Goal: Information Seeking & Learning: Learn about a topic

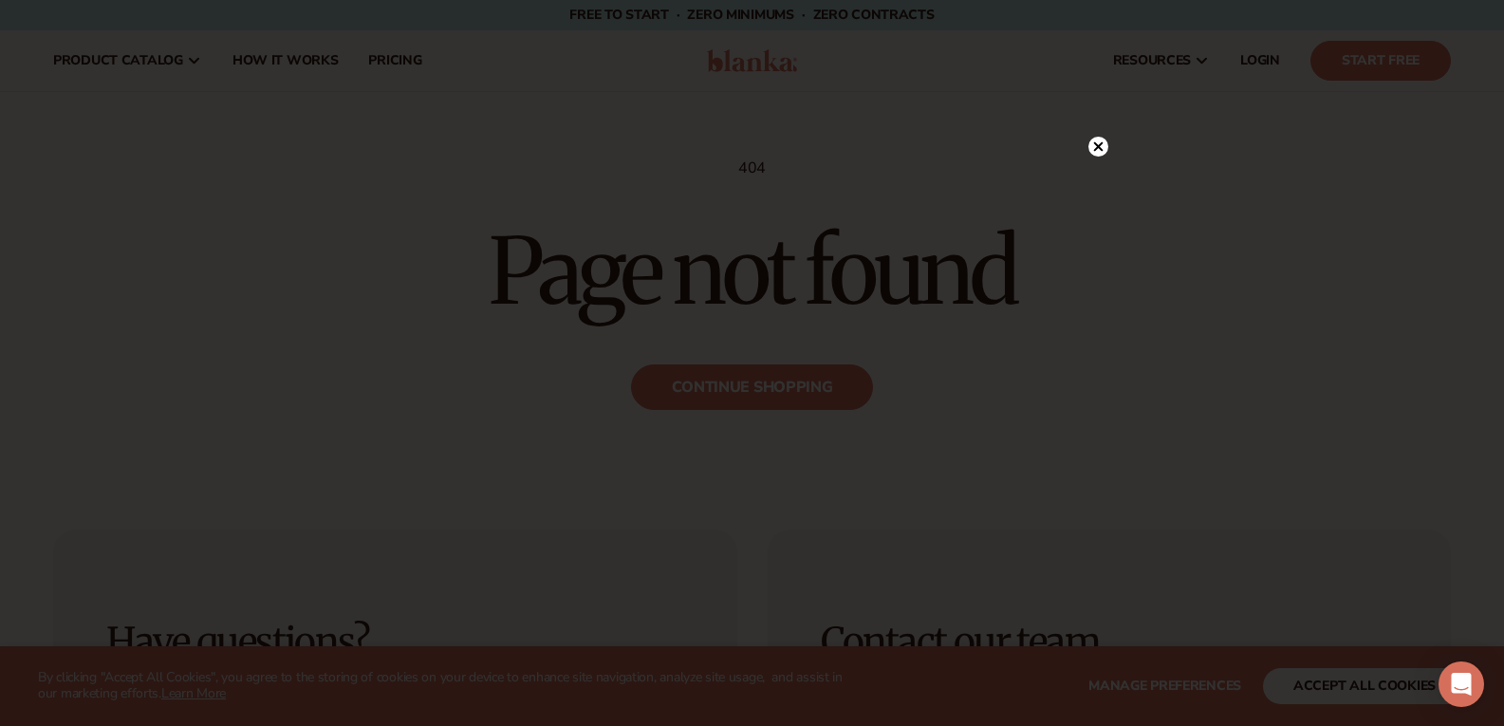
click at [1090, 161] on div at bounding box center [1098, 146] width 20 height 33
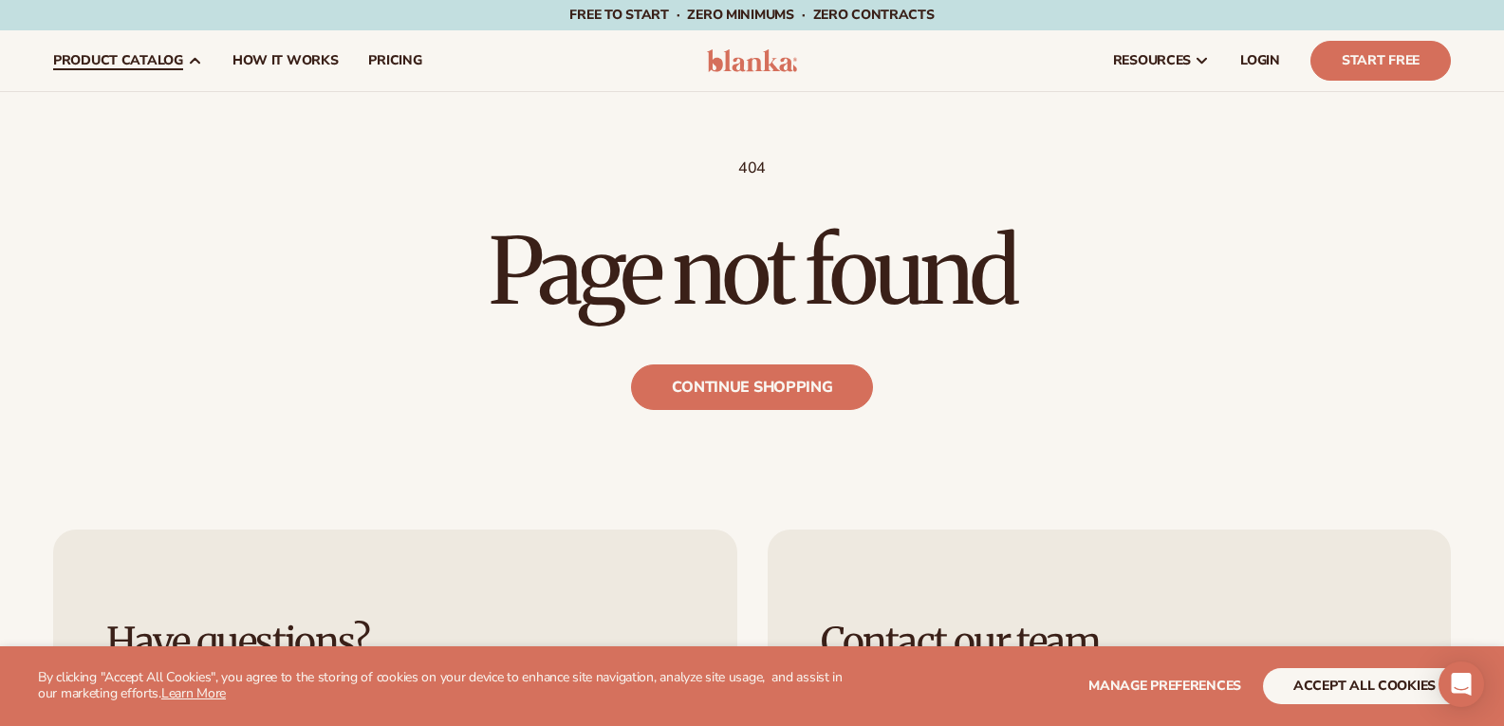
click at [113, 66] on span "product catalog" at bounding box center [118, 60] width 130 height 15
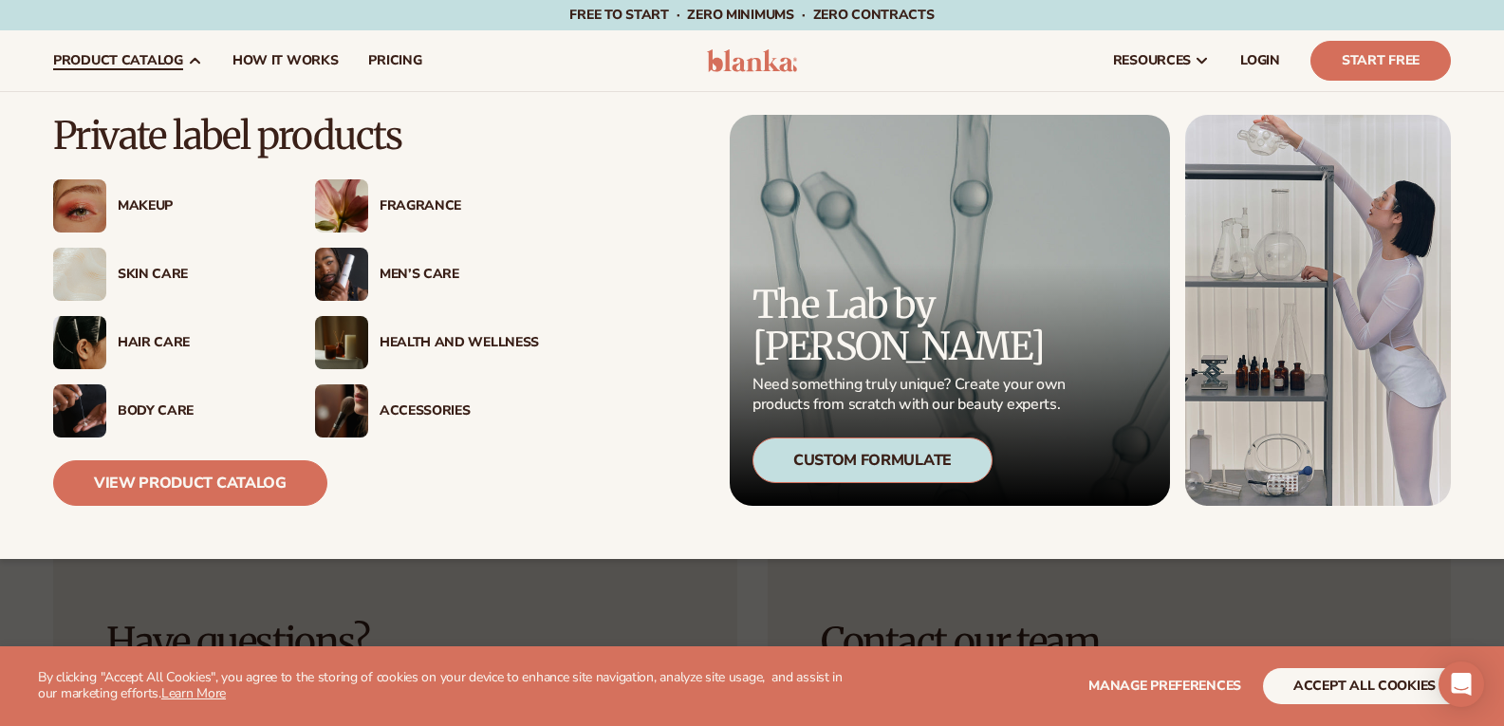
click at [72, 405] on img at bounding box center [79, 410] width 53 height 53
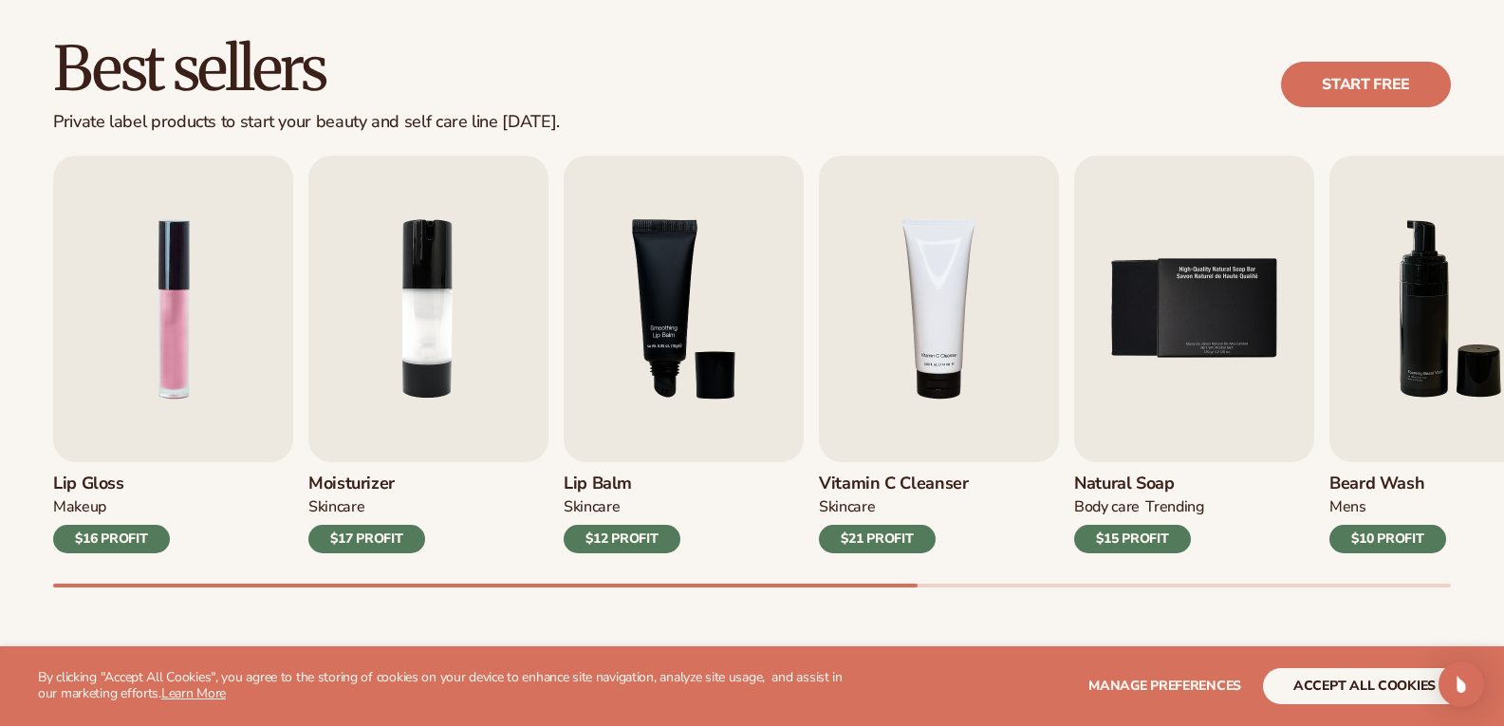
scroll to position [529, 0]
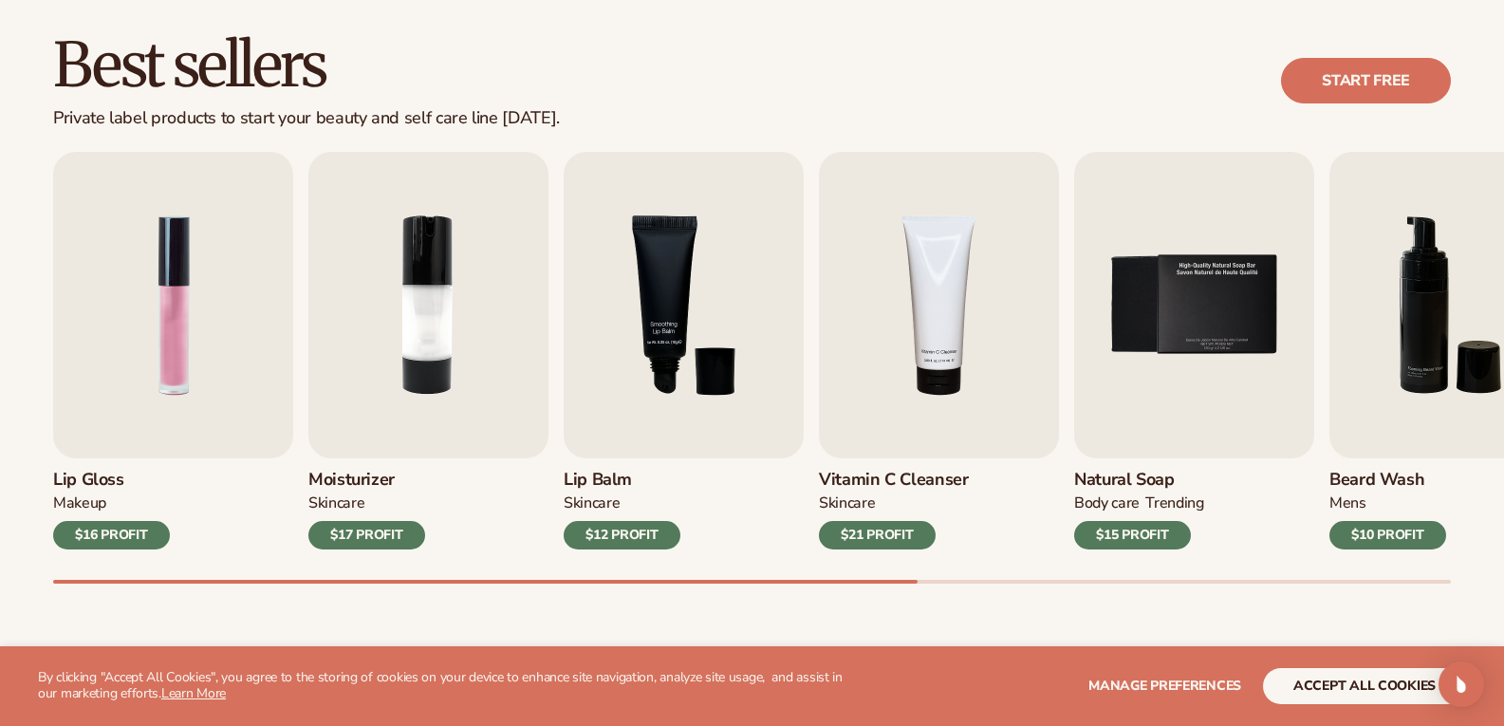
click at [1222, 410] on img "5 / 9" at bounding box center [1194, 305] width 240 height 306
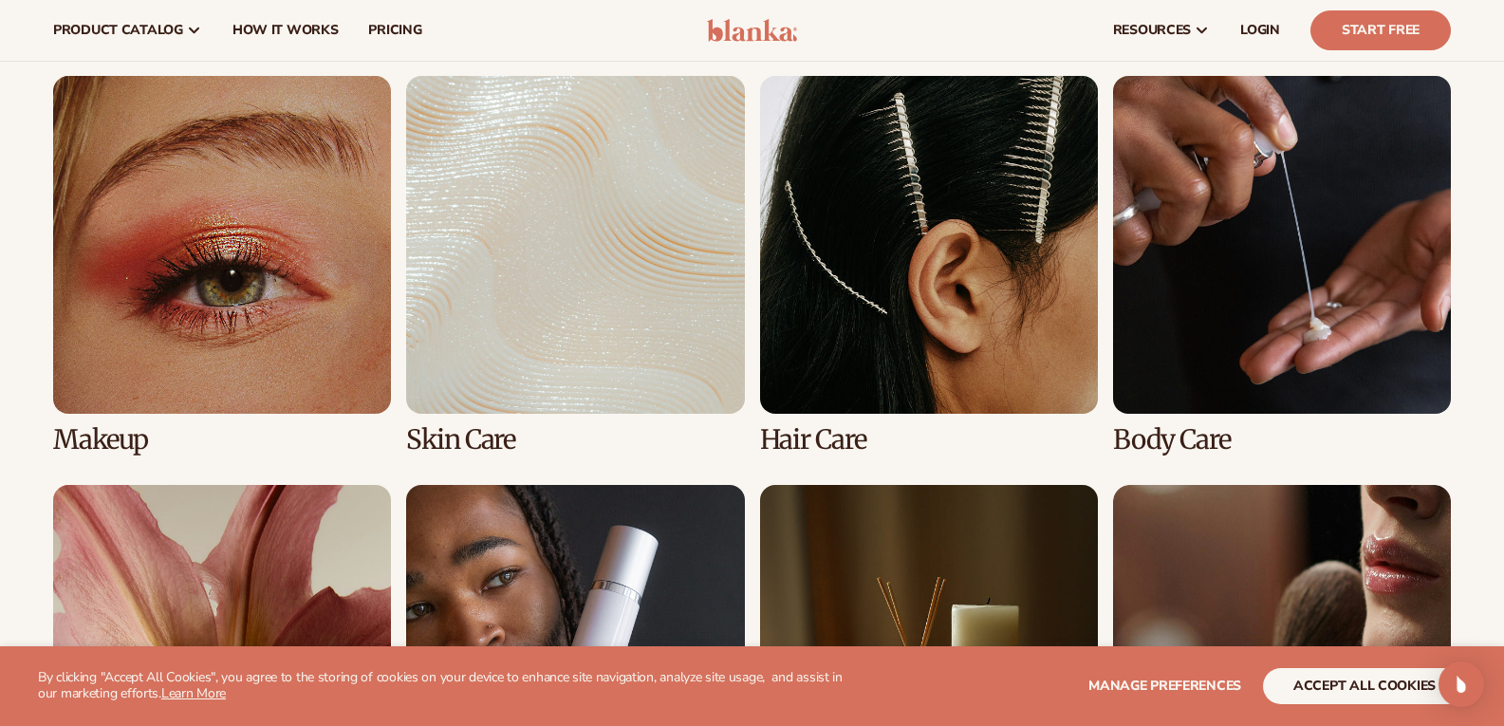
scroll to position [1340, 0]
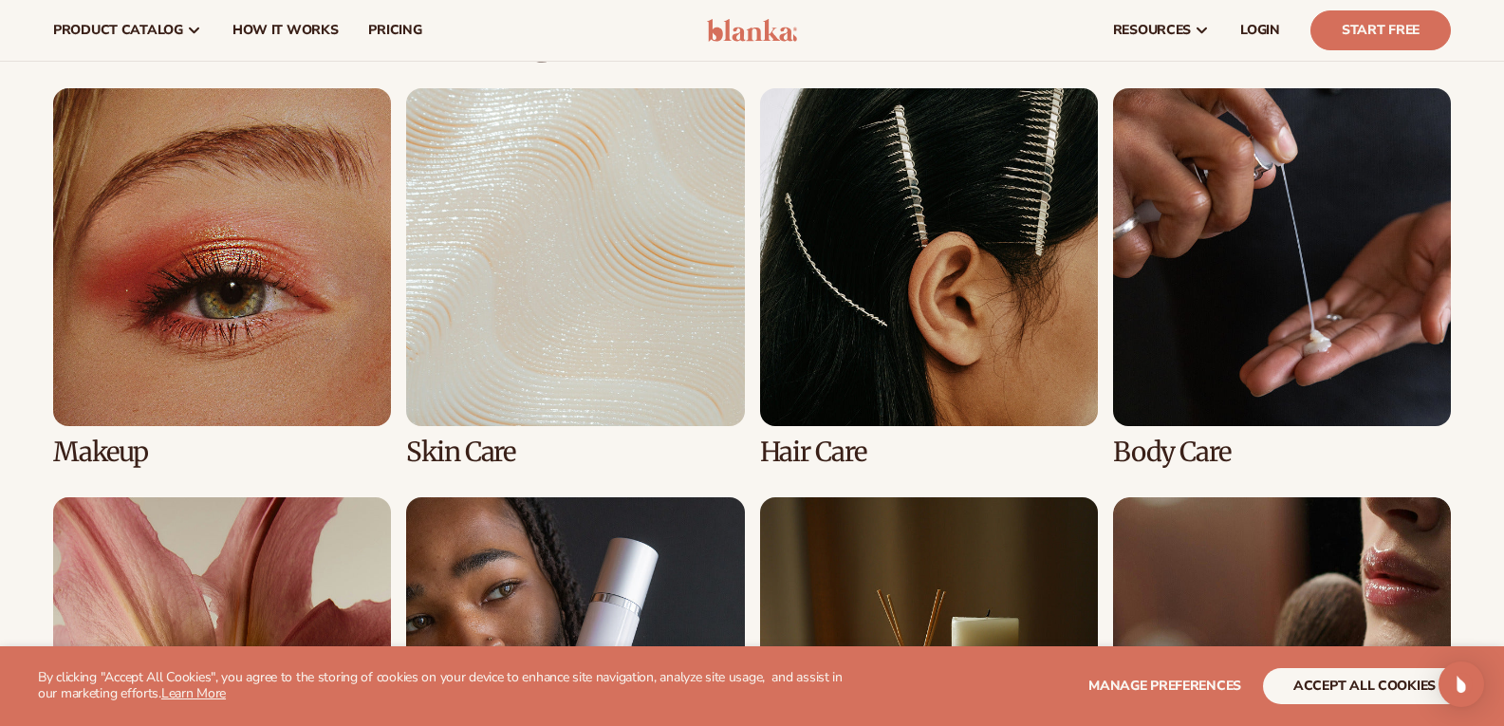
click at [1301, 320] on link "4 / 8" at bounding box center [1282, 277] width 338 height 379
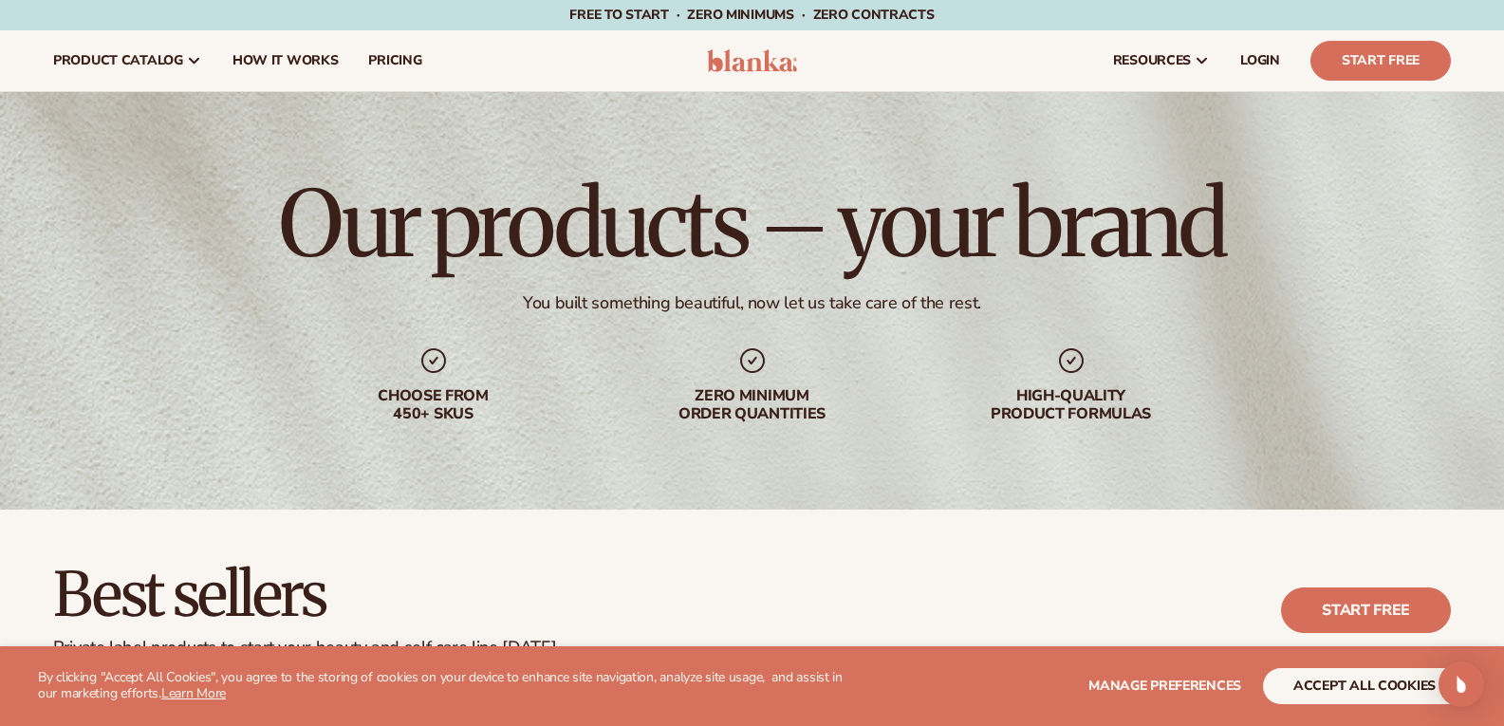
click at [1260, 494] on div "Our products – your brand You built something beautiful, now let us take care o…" at bounding box center [752, 300] width 1504 height 417
click at [188, 60] on icon at bounding box center [194, 60] width 15 height 15
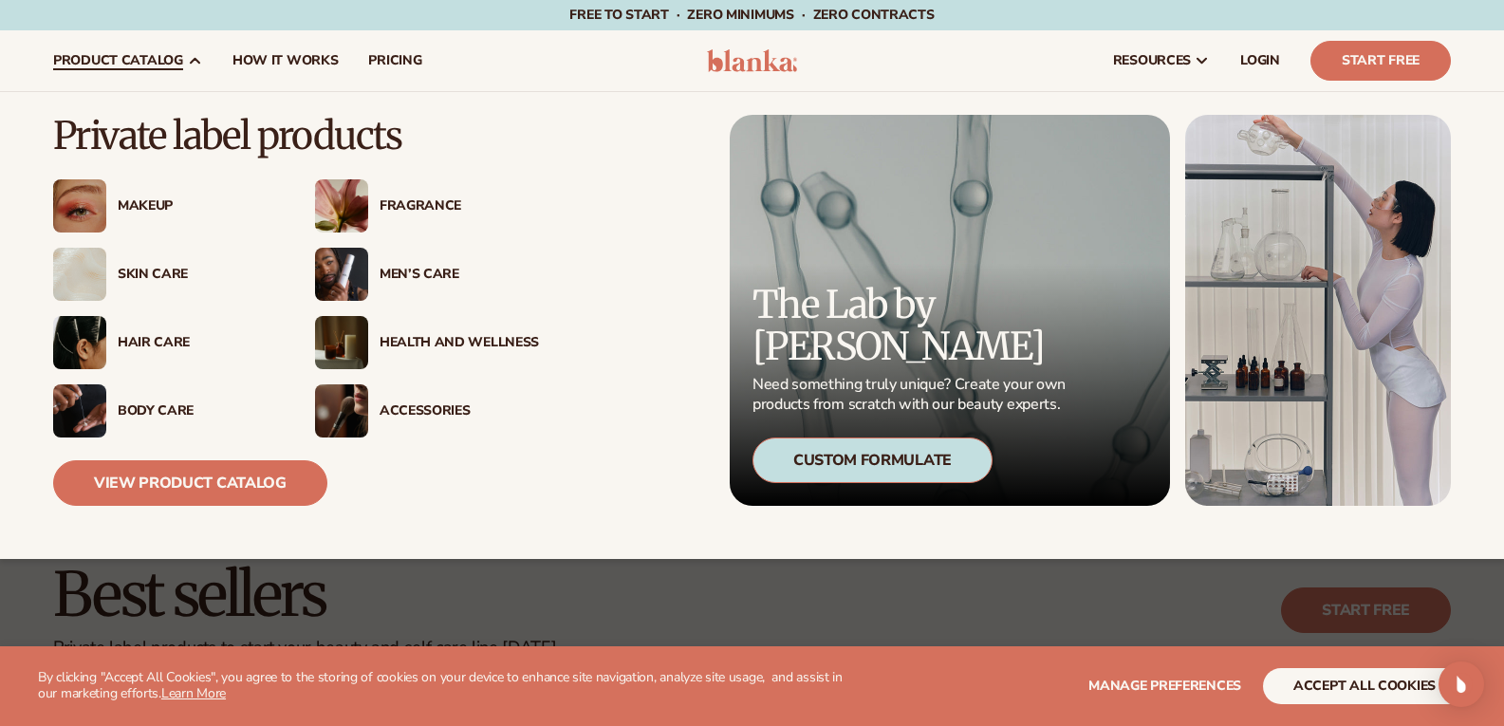
click at [72, 273] on img at bounding box center [79, 274] width 53 height 53
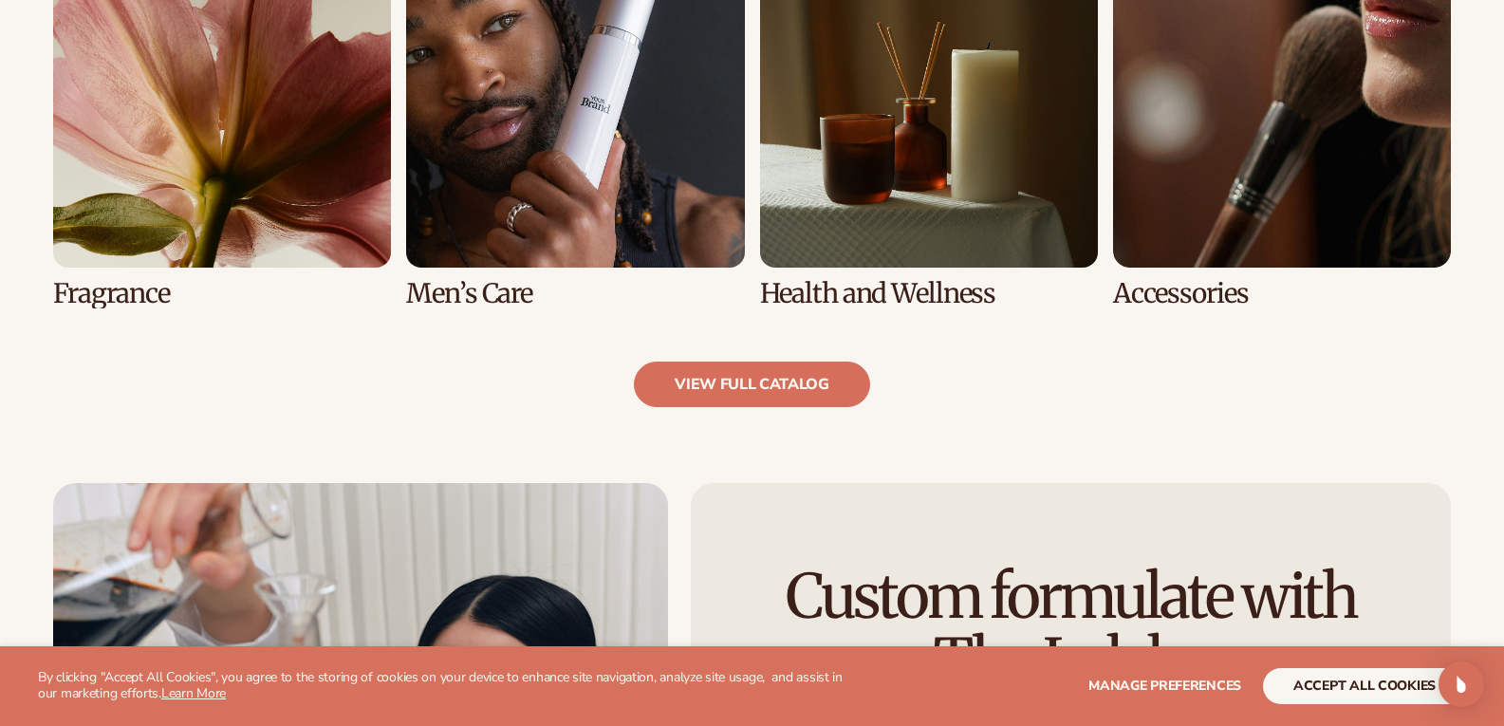
scroll to position [1908, 0]
click at [896, 170] on link "7 / 8" at bounding box center [929, 118] width 338 height 379
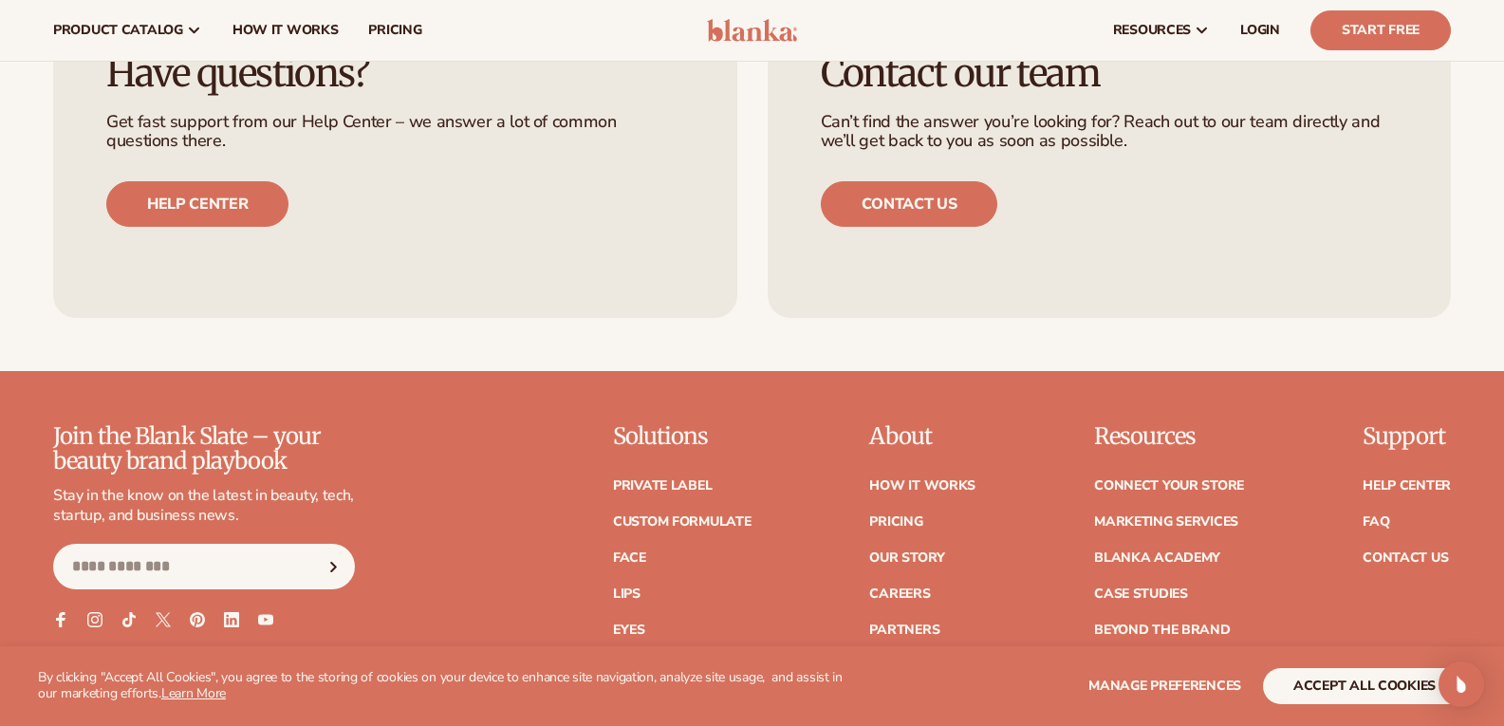
scroll to position [3599, 0]
